Goal: Information Seeking & Learning: Learn about a topic

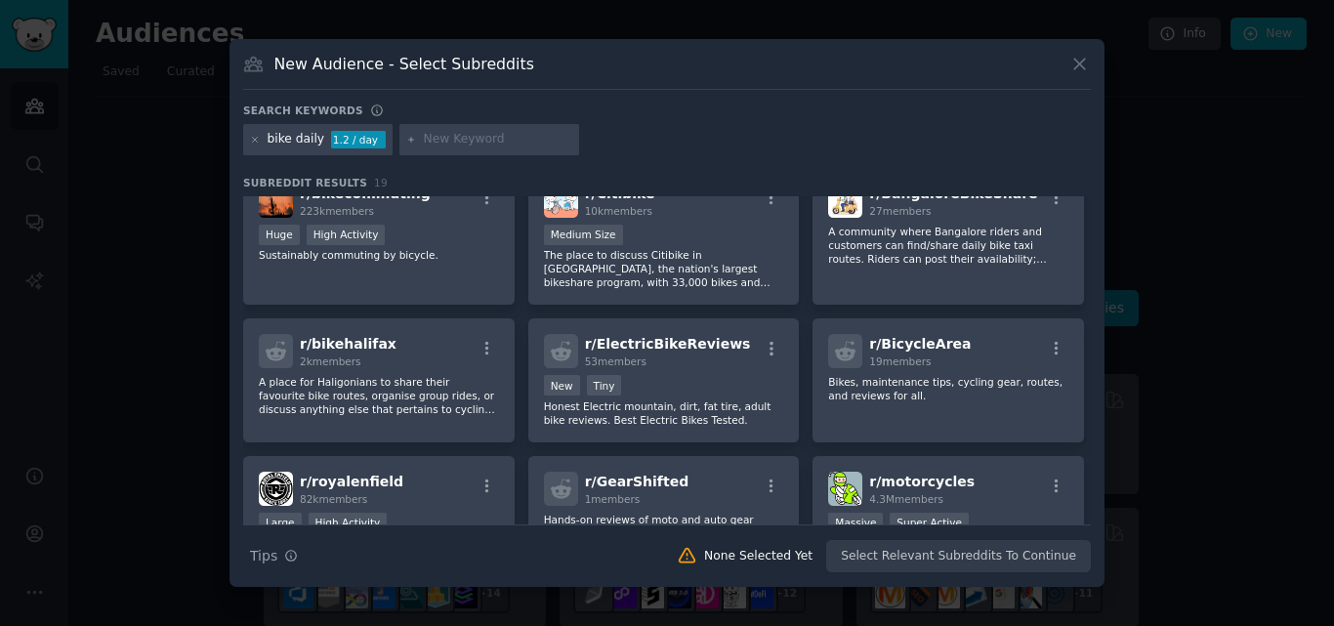
scroll to position [329, 0]
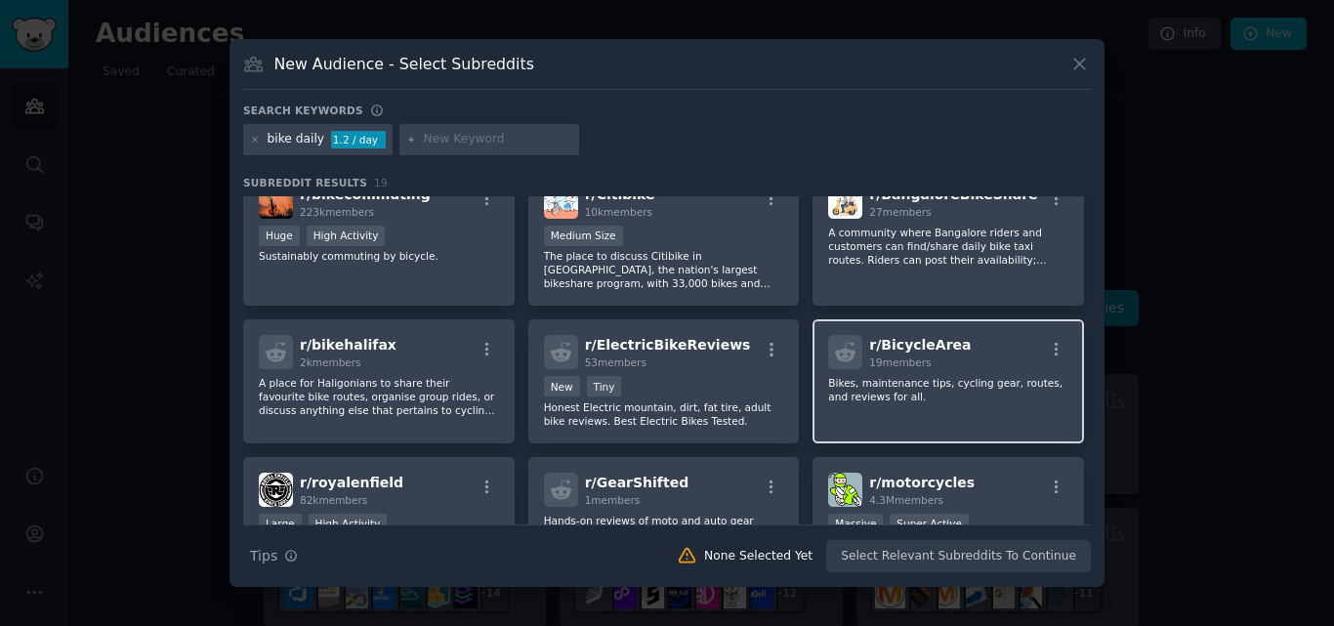
click at [961, 334] on div "r/ BicycleArea 19 members Bikes, maintenance tips, cycling gear, routes, and re…" at bounding box center [949, 381] width 272 height 124
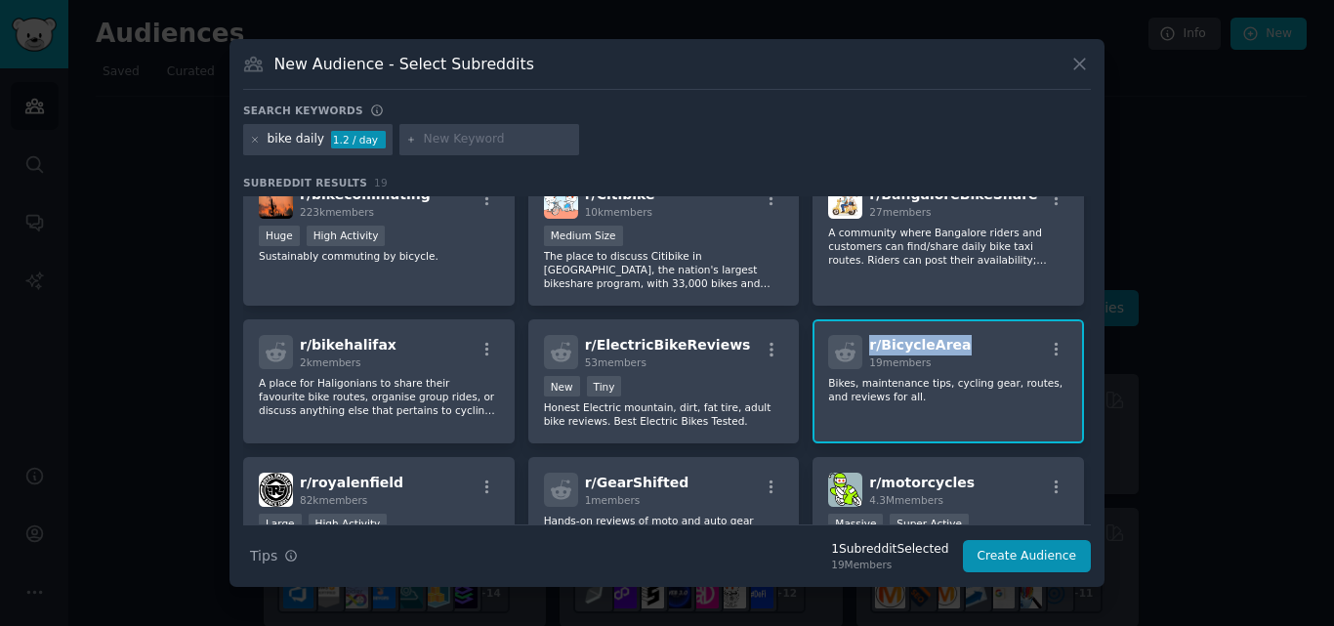
drag, startPoint x: 961, startPoint y: 334, endPoint x: 859, endPoint y: 349, distance: 103.6
click at [859, 349] on div "r/ BicycleArea 19 members Bikes, maintenance tips, cycling gear, routes, and re…" at bounding box center [949, 381] width 272 height 124
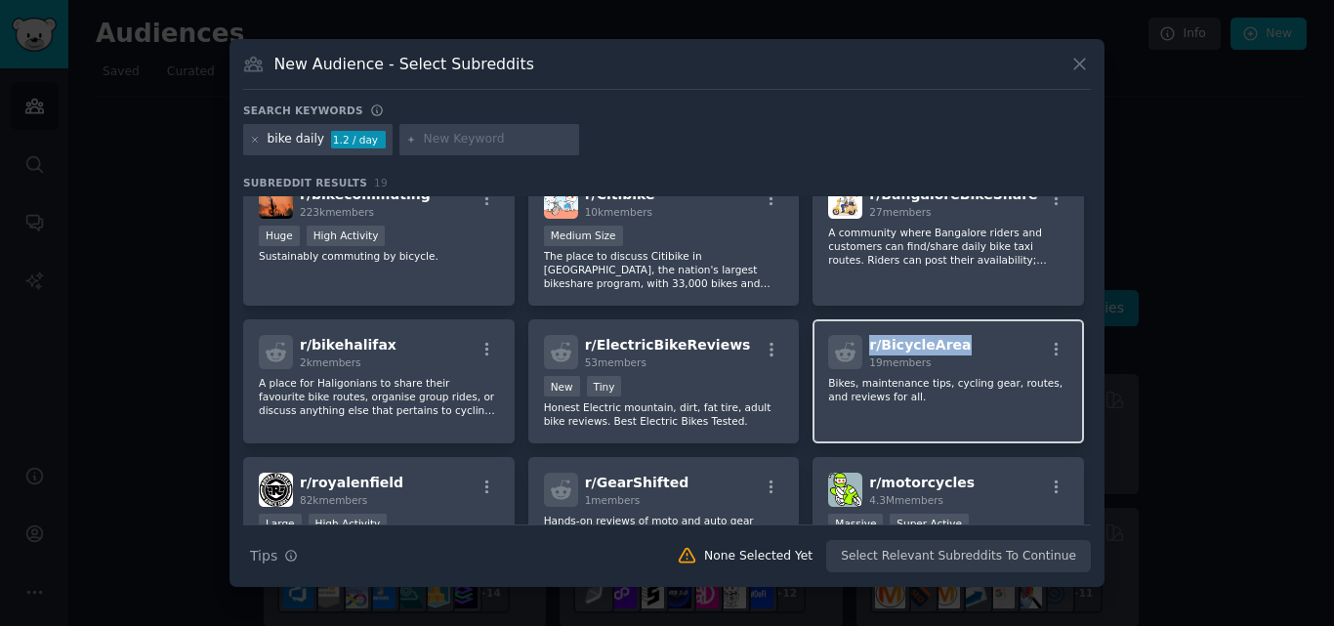
copy span "r/ BicycleArea"
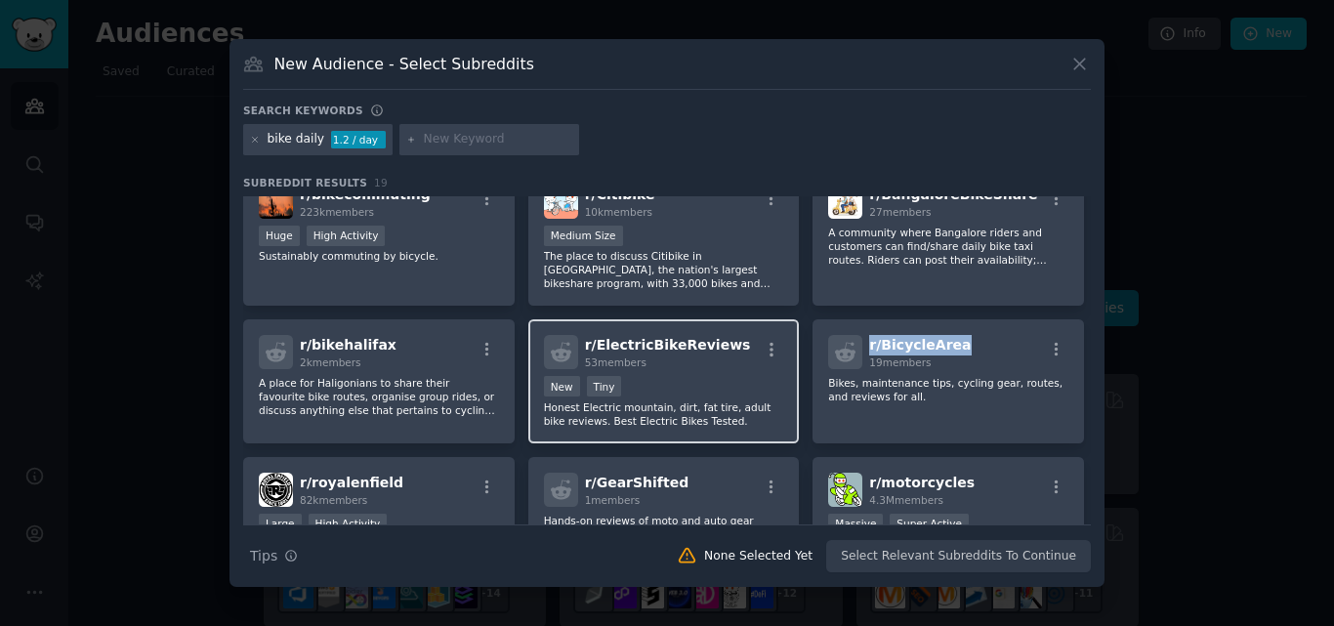
click at [722, 331] on div "r/ ElectricBikeReviews 53 members New Tiny Honest Electric mountain, dirt, fat …" at bounding box center [664, 381] width 272 height 124
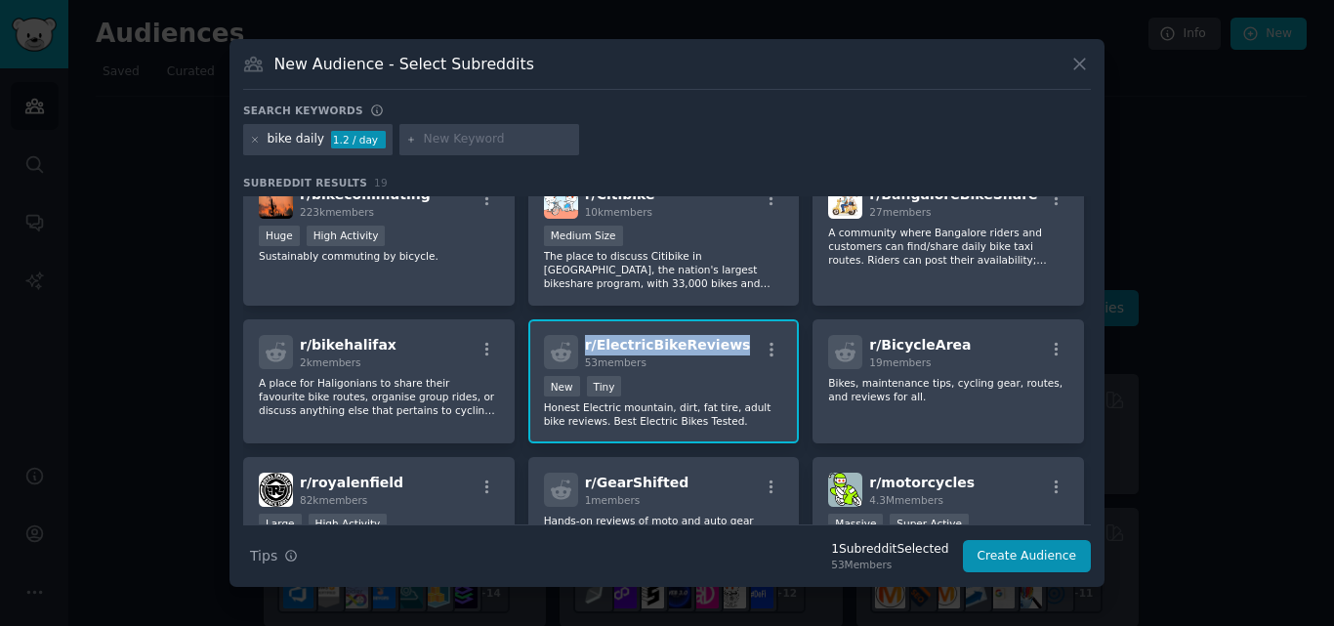
drag, startPoint x: 722, startPoint y: 331, endPoint x: 585, endPoint y: 342, distance: 137.2
click at [585, 342] on div "r/ ElectricBikeReviews 53 members New Tiny Honest Electric mountain, dirt, fat …" at bounding box center [664, 381] width 272 height 124
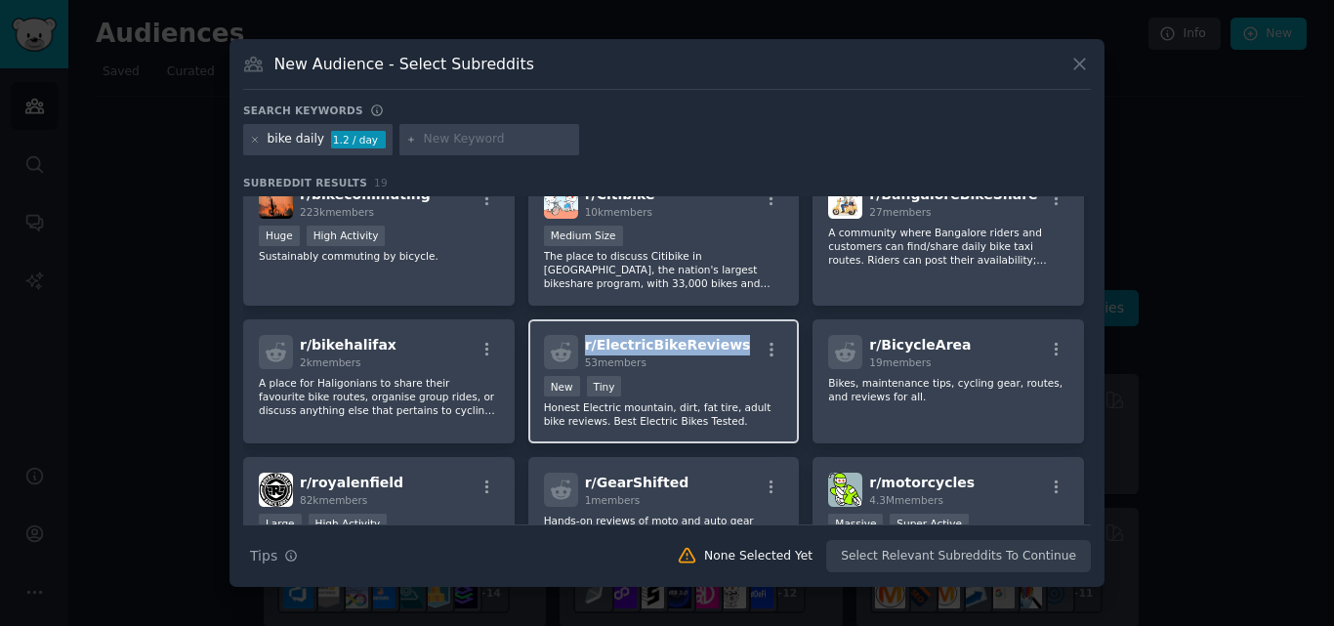
copy span "r/ ElectricBikeReviews"
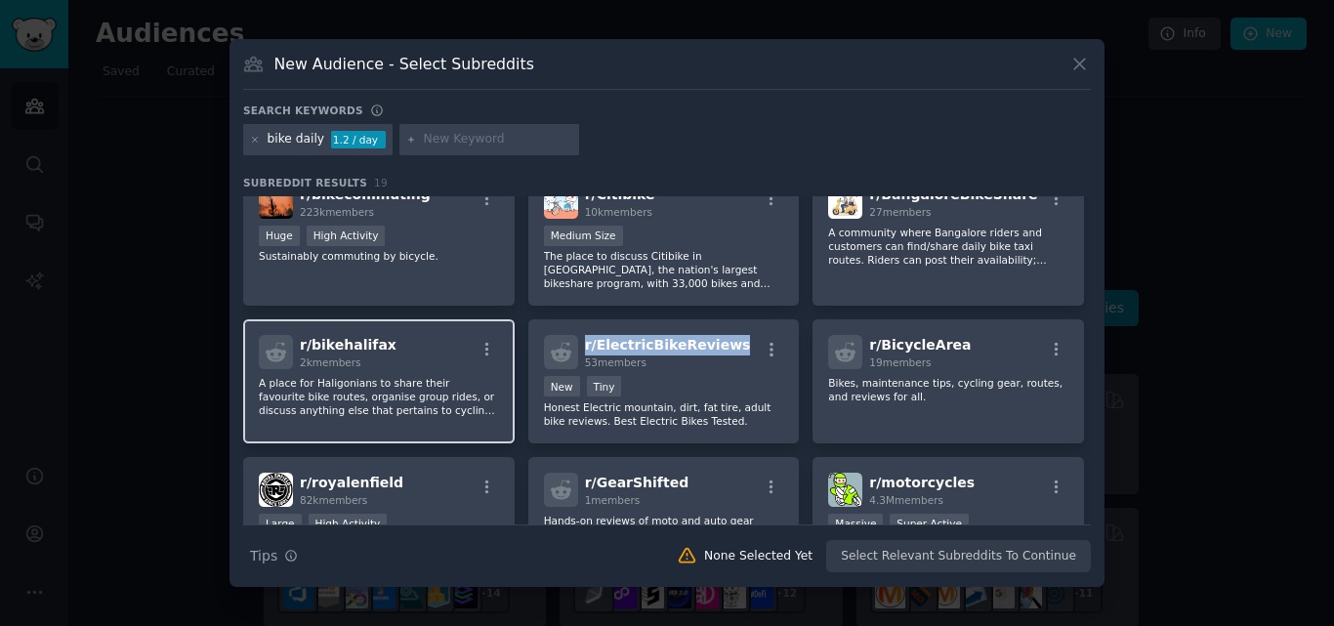
click at [404, 341] on div "r/ bikehalifax 2k members" at bounding box center [379, 352] width 240 height 34
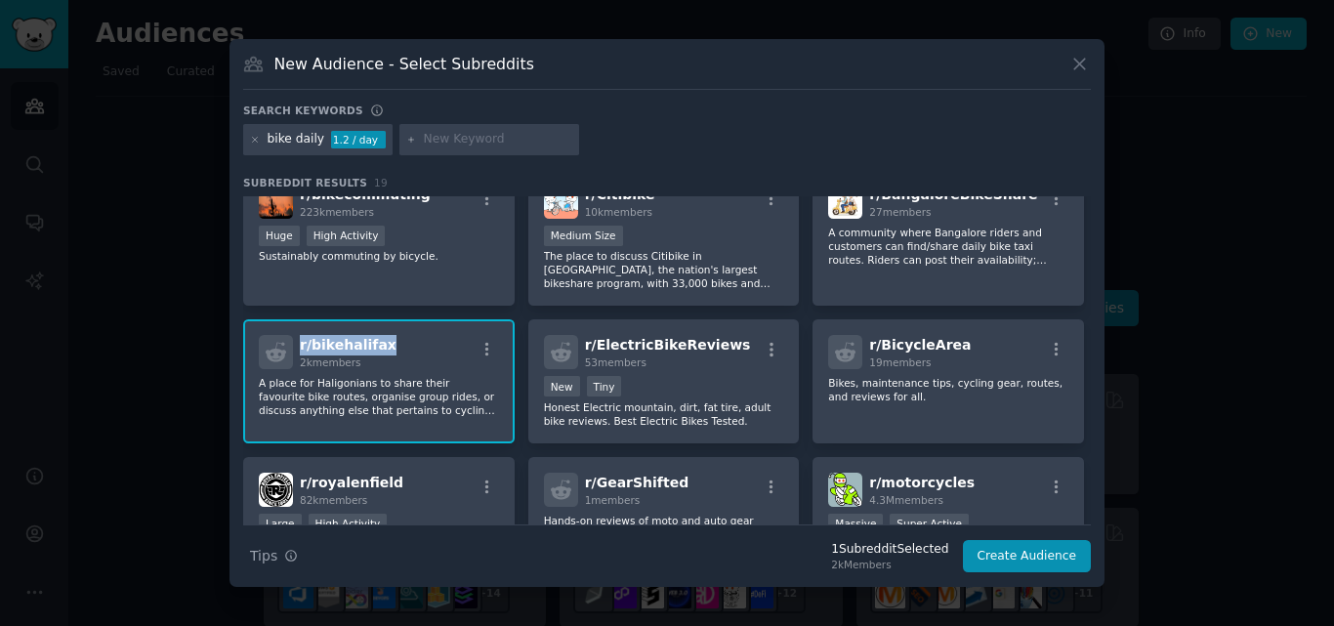
drag, startPoint x: 404, startPoint y: 341, endPoint x: 297, endPoint y: 350, distance: 107.8
click at [297, 350] on div "r/ bikehalifax 2k members" at bounding box center [379, 352] width 240 height 34
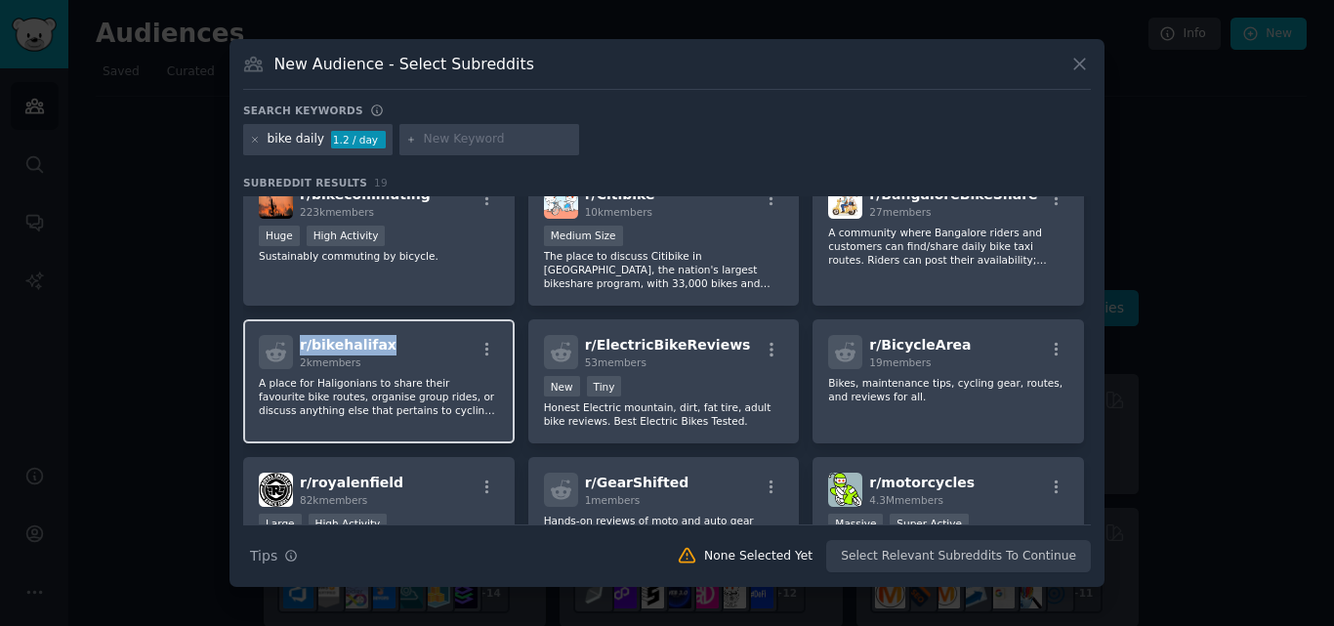
copy span "r/ bikehalifax"
